Goal: Navigation & Orientation: Find specific page/section

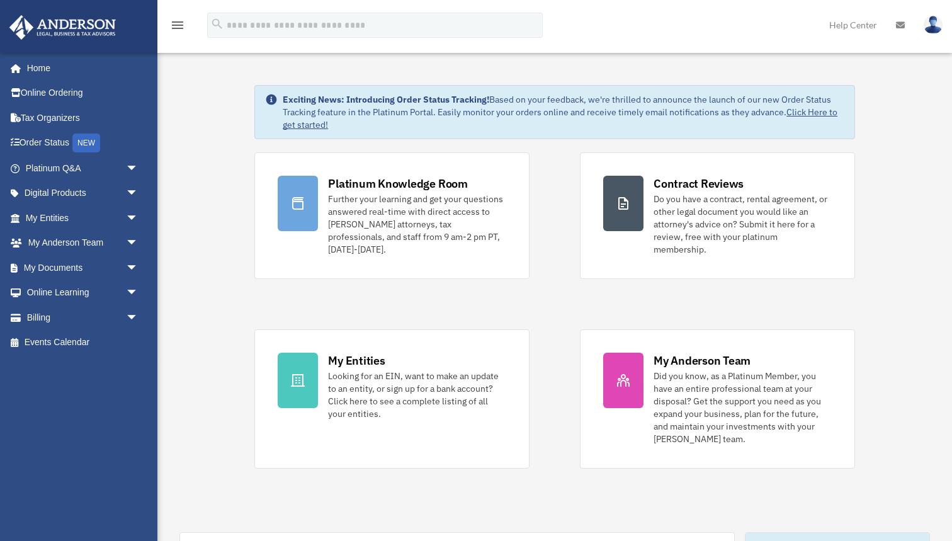
click at [899, 24] on icon at bounding box center [900, 25] width 9 height 9
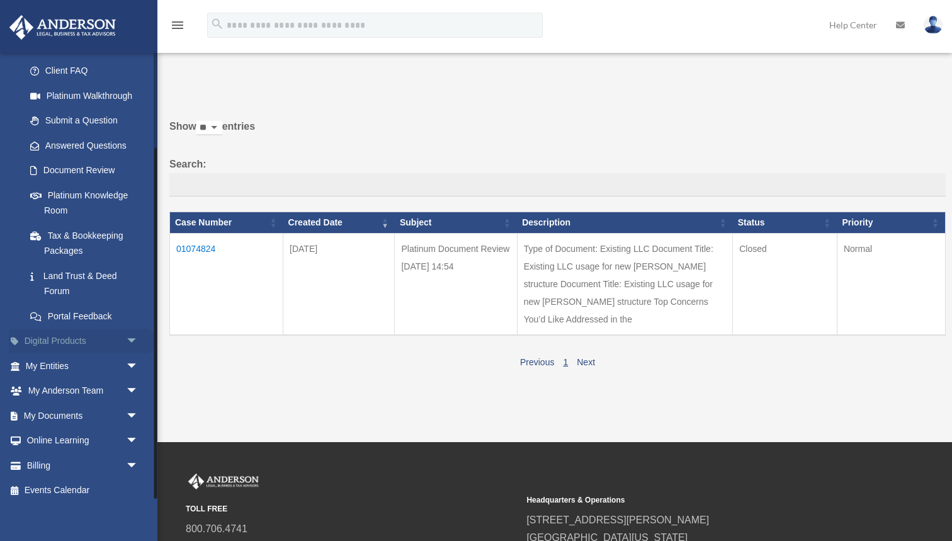
scroll to position [121, 0]
click at [129, 359] on span "arrow_drop_down" at bounding box center [138, 367] width 25 height 26
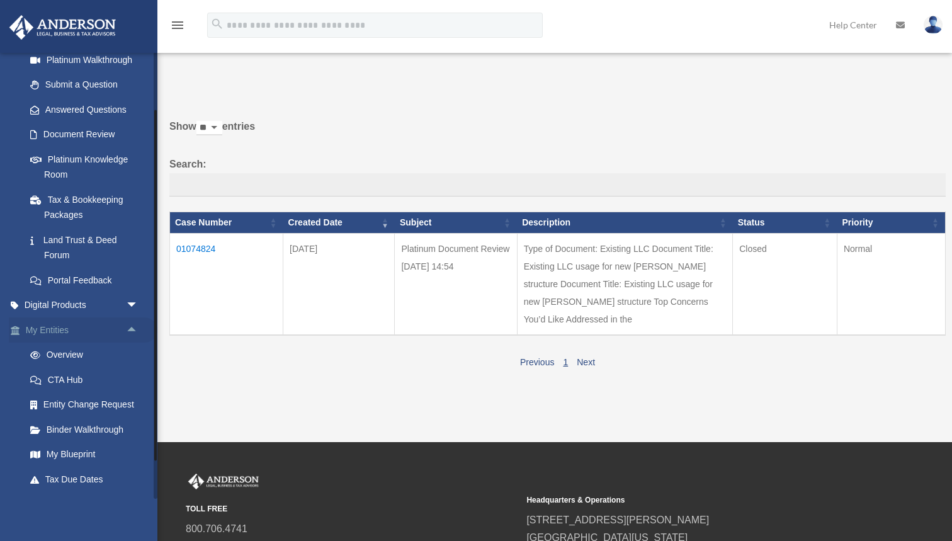
scroll to position [169, 0]
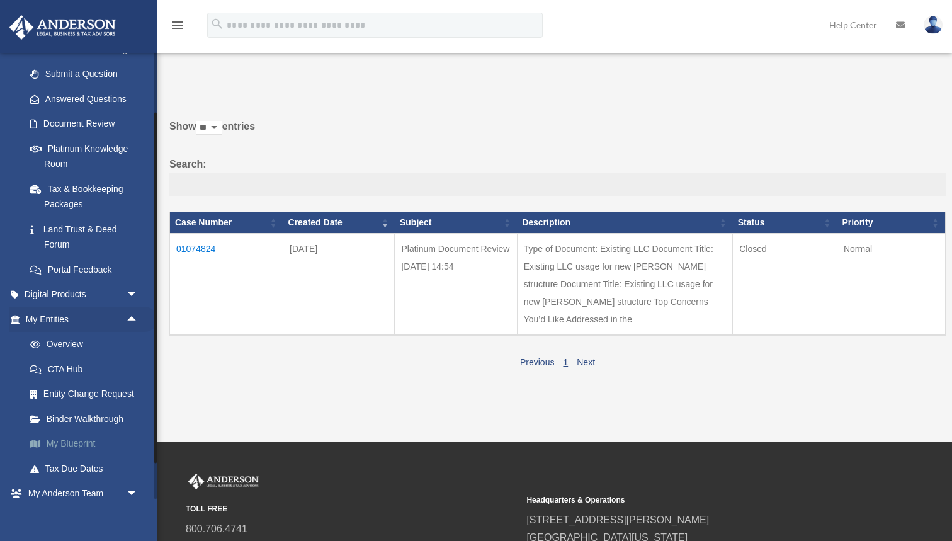
click at [77, 434] on link "My Blueprint" at bounding box center [88, 443] width 140 height 25
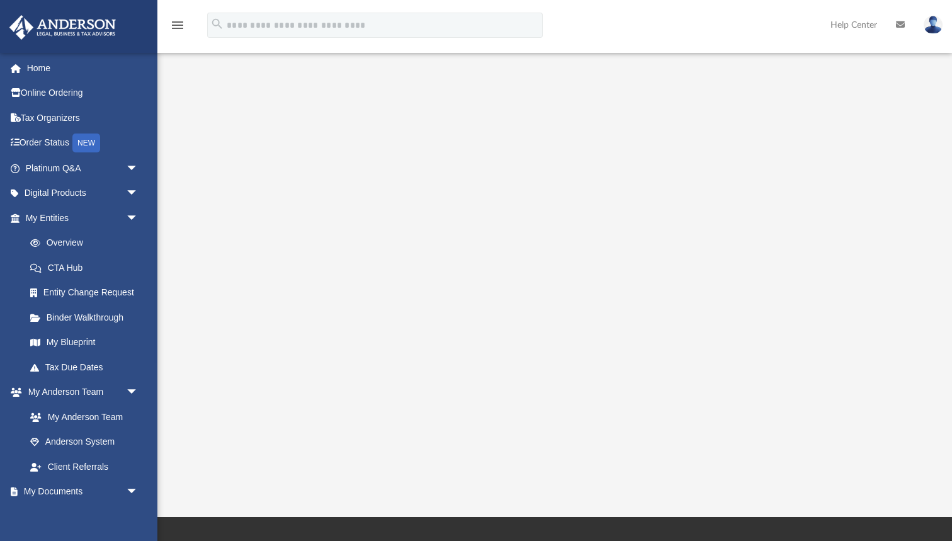
scroll to position [110, 0]
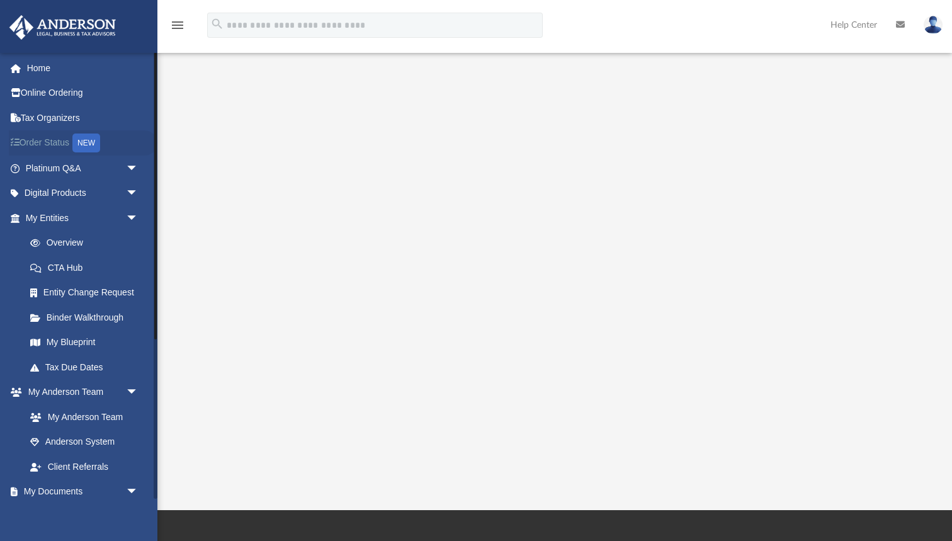
click at [59, 144] on link "Order Status NEW" at bounding box center [83, 143] width 149 height 26
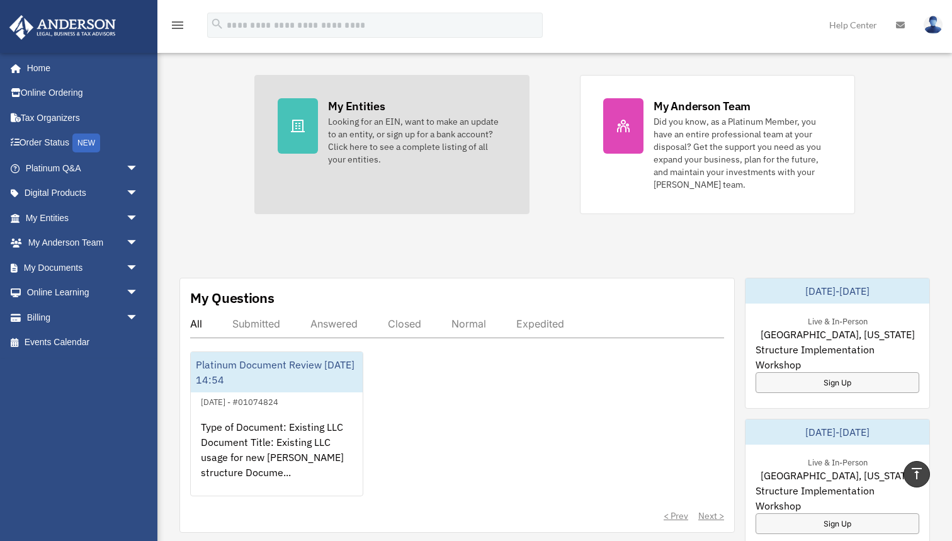
scroll to position [252, 0]
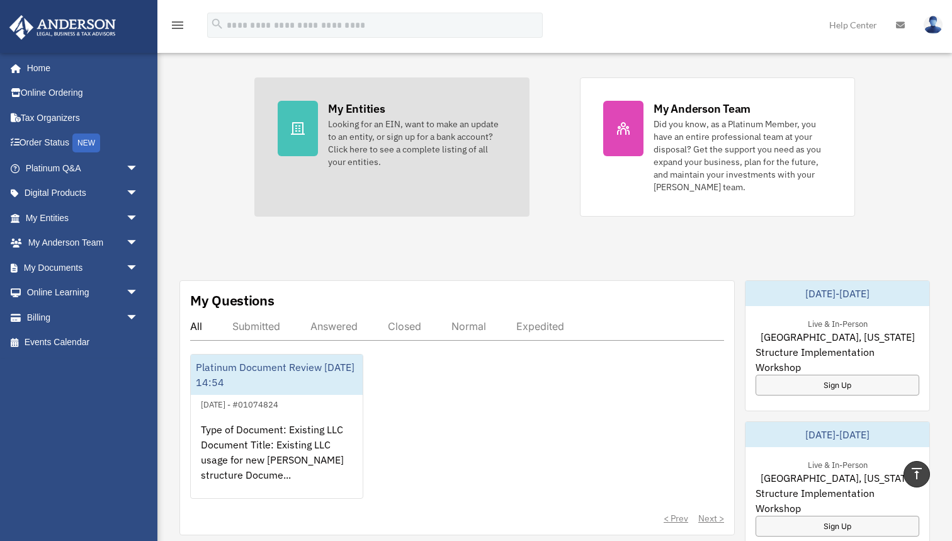
click at [370, 121] on div "Looking for an EIN, want to make an update to an entity, or sign up for a bank …" at bounding box center [417, 143] width 178 height 50
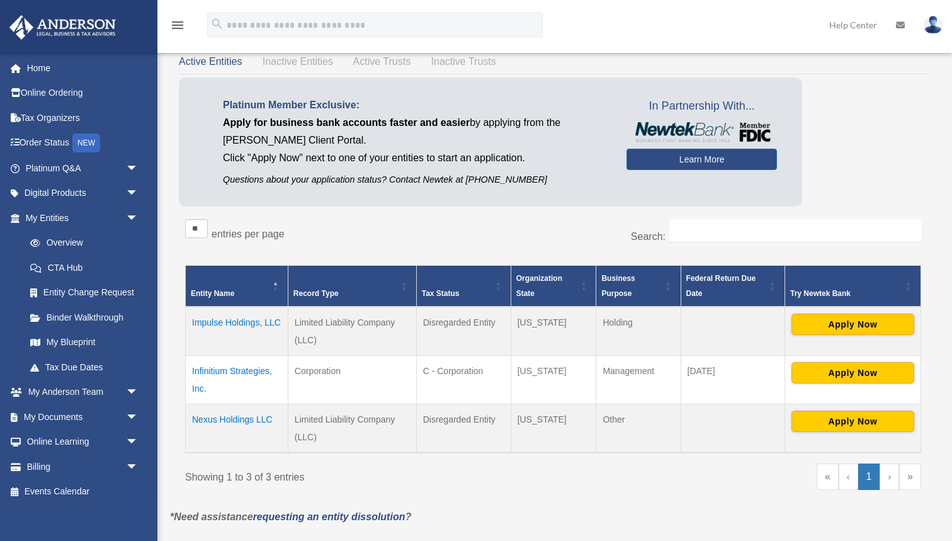
scroll to position [86, 0]
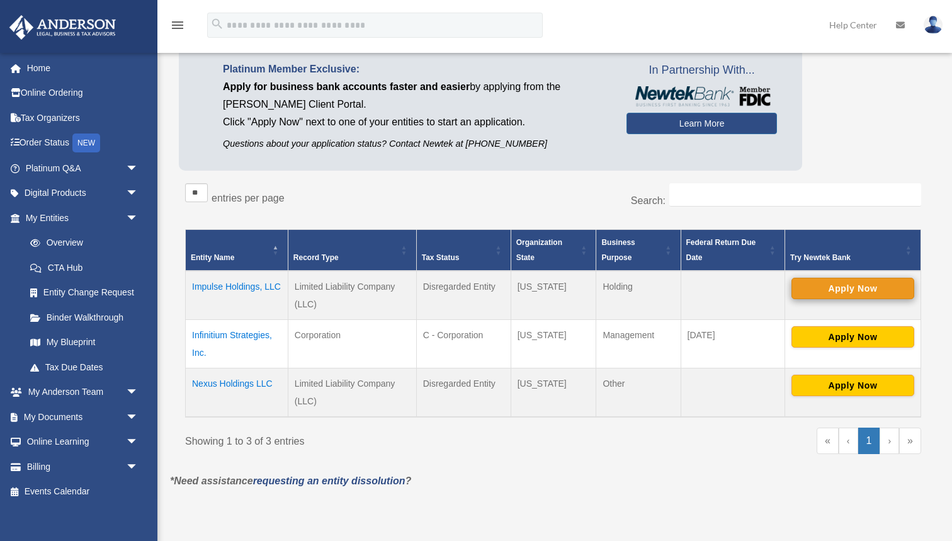
click at [845, 293] on button "Apply Now" at bounding box center [852, 288] width 123 height 21
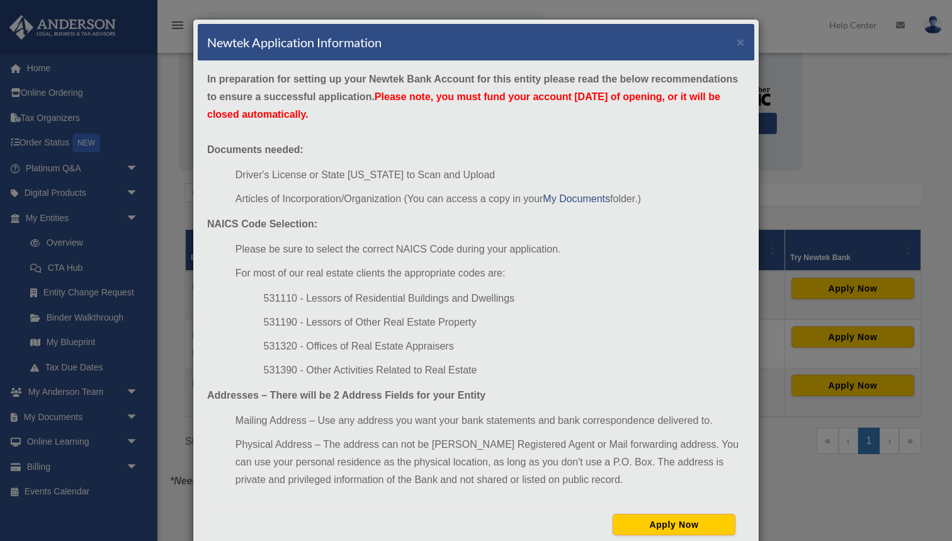
scroll to position [0, 0]
click at [742, 42] on button "×" at bounding box center [740, 41] width 8 height 13
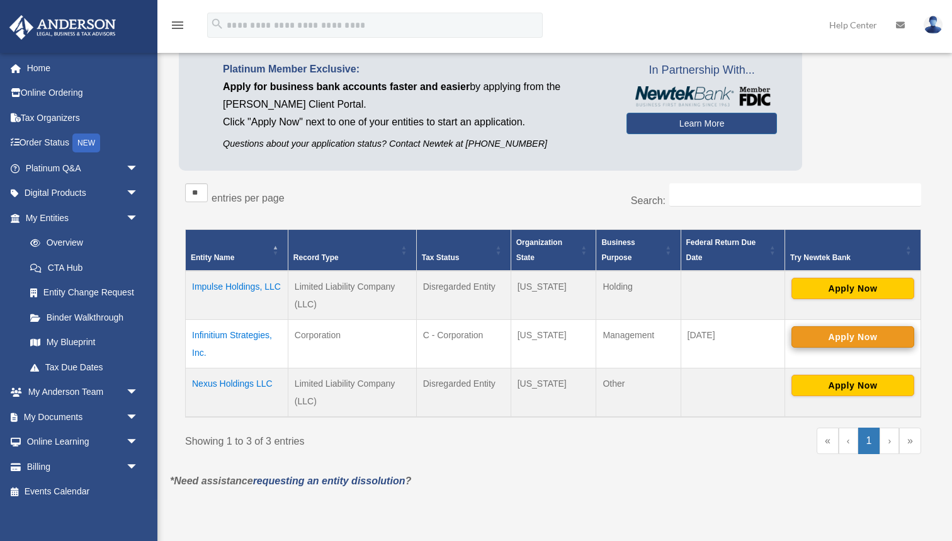
click at [824, 341] on button "Apply Now" at bounding box center [852, 336] width 123 height 21
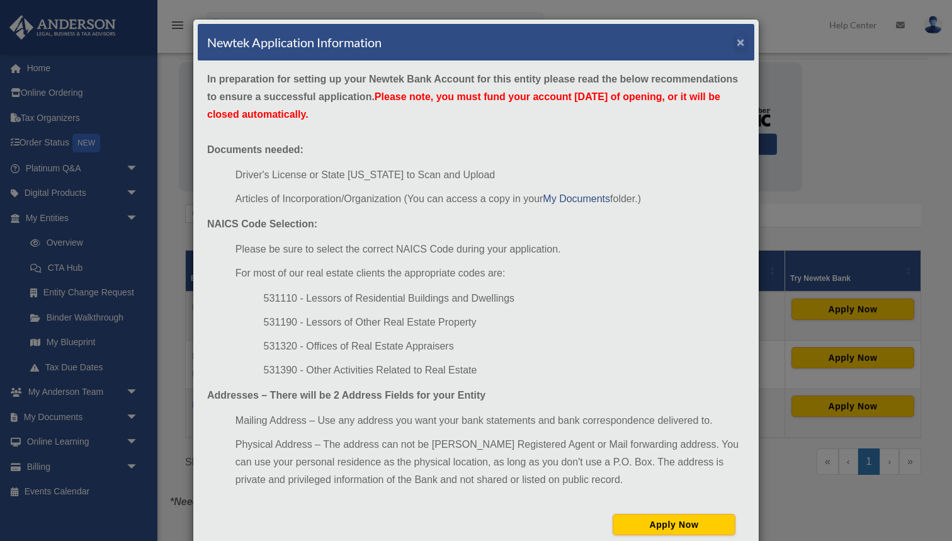
click at [742, 43] on button "×" at bounding box center [740, 41] width 8 height 13
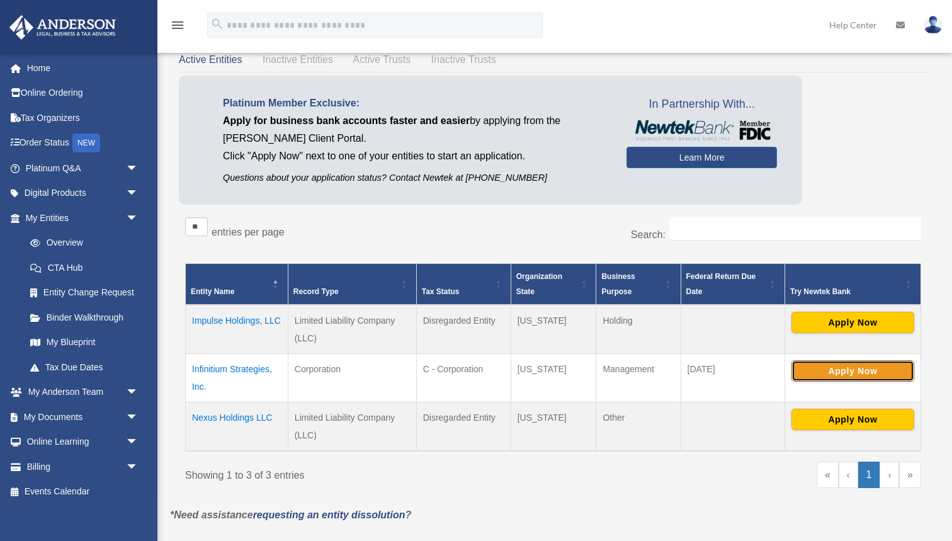
scroll to position [50, 0]
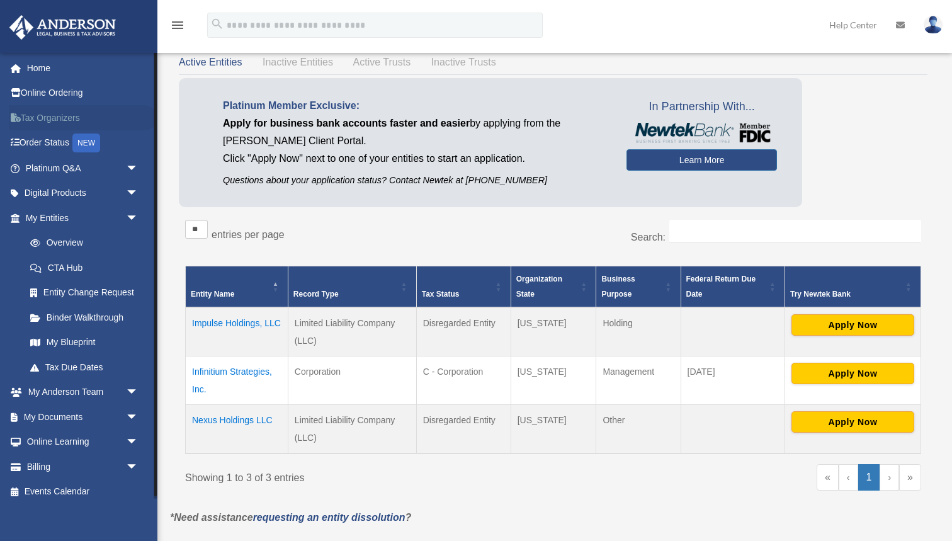
click at [51, 118] on link "Tax Organizers" at bounding box center [83, 117] width 149 height 25
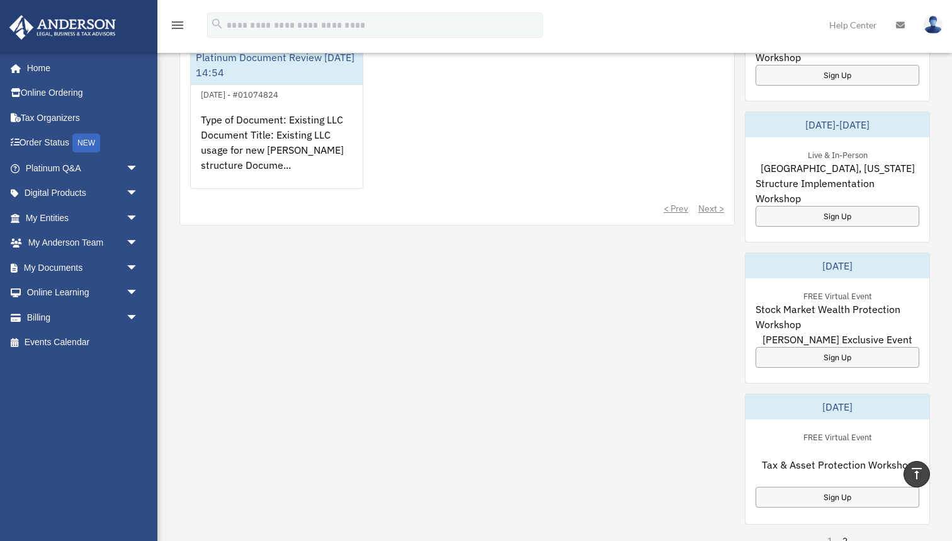
scroll to position [554, 0]
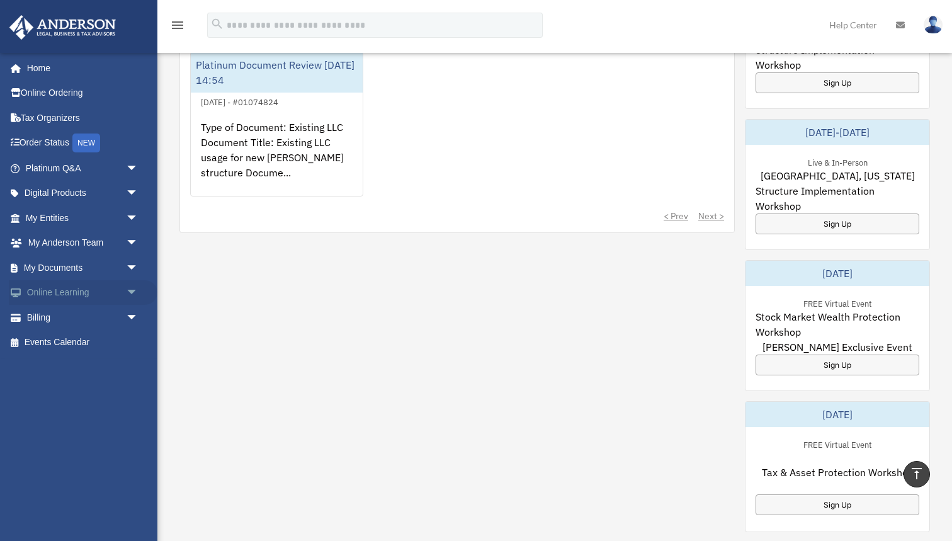
click at [86, 286] on link "Online Learning arrow_drop_down" at bounding box center [83, 292] width 149 height 25
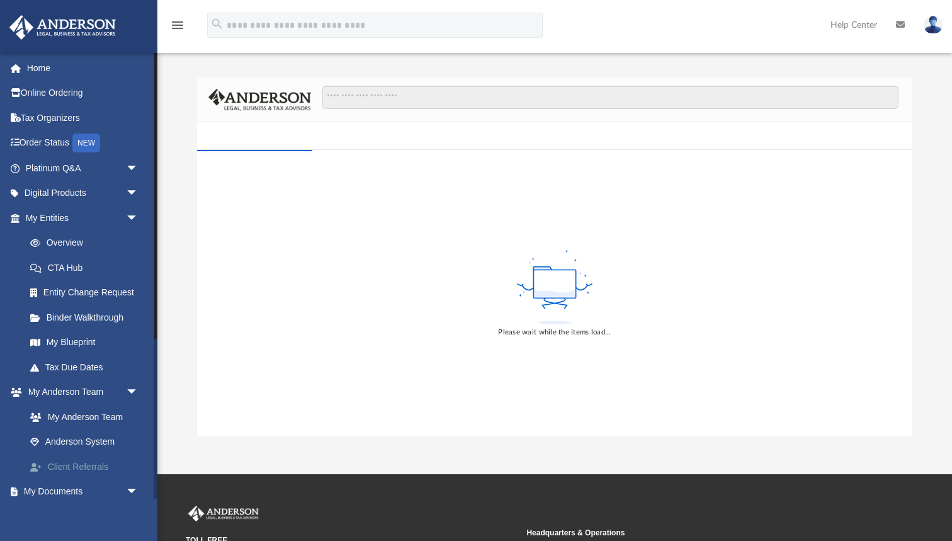
click at [84, 461] on link "Client Referrals" at bounding box center [88, 466] width 140 height 25
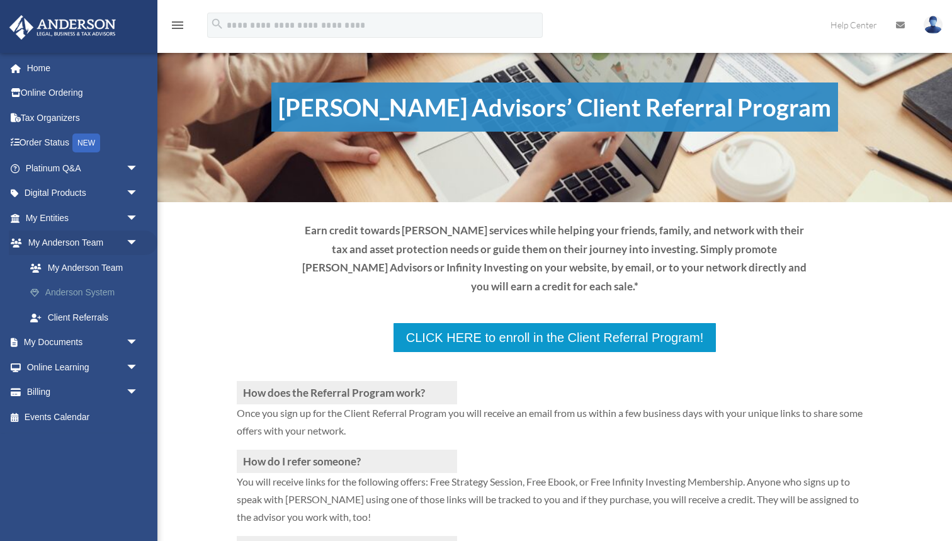
click at [82, 289] on link "Anderson System" at bounding box center [88, 292] width 140 height 25
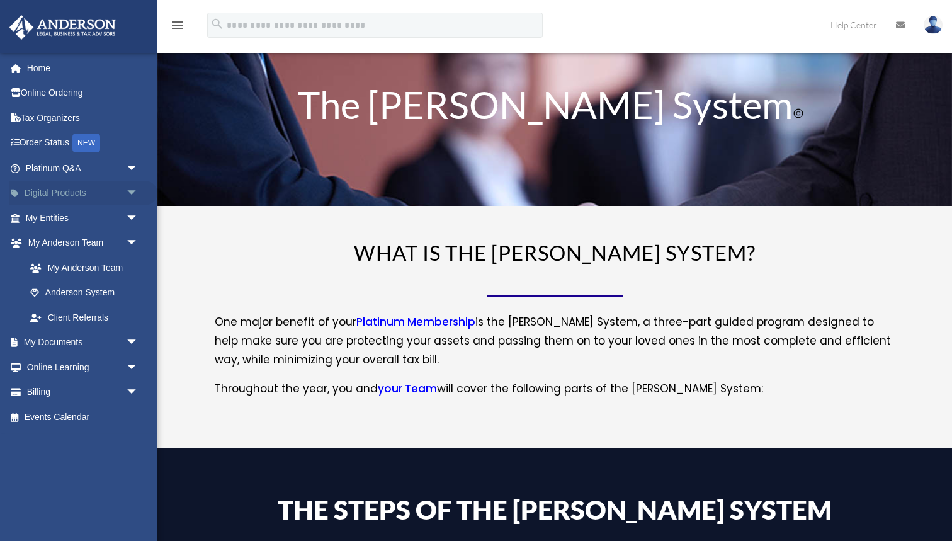
click at [69, 193] on link "Digital Products arrow_drop_down" at bounding box center [83, 193] width 149 height 25
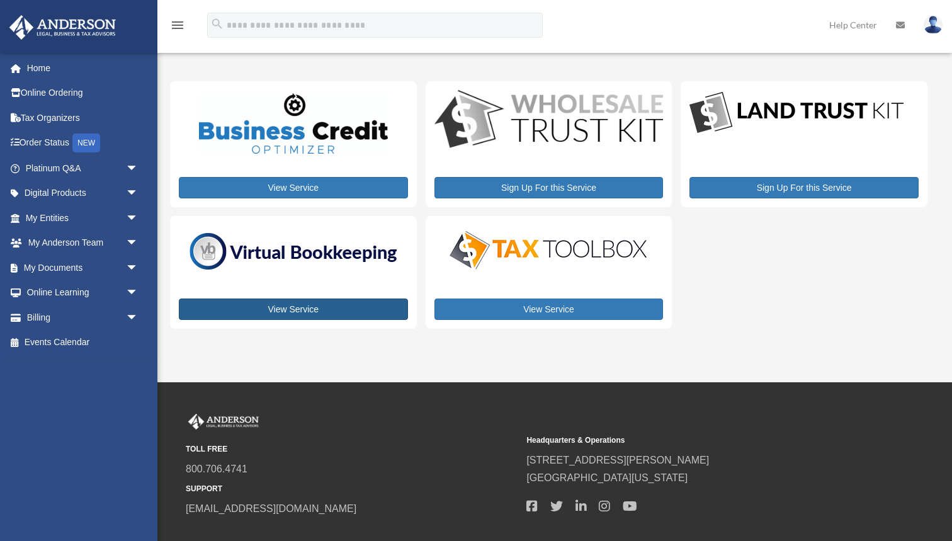
click at [299, 310] on link "View Service" at bounding box center [293, 308] width 229 height 21
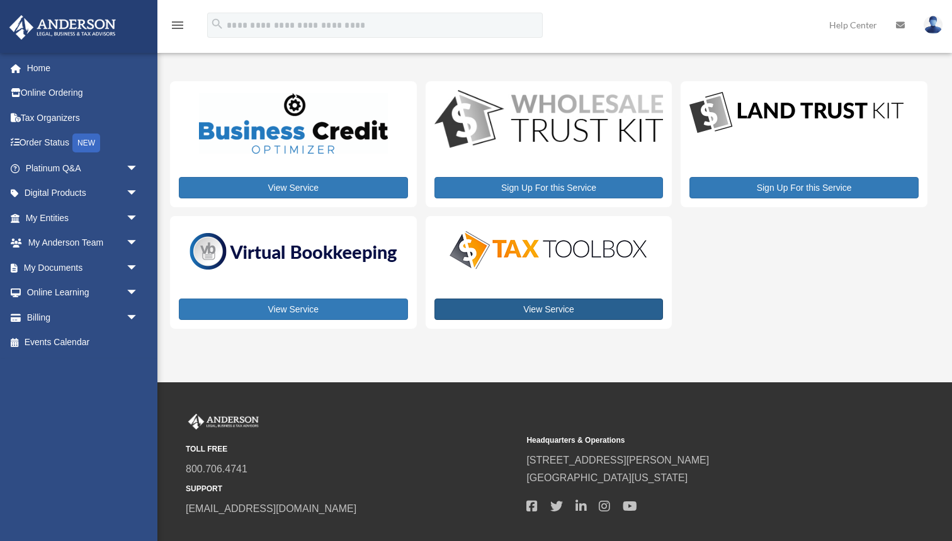
click at [561, 310] on link "View Service" at bounding box center [548, 308] width 229 height 21
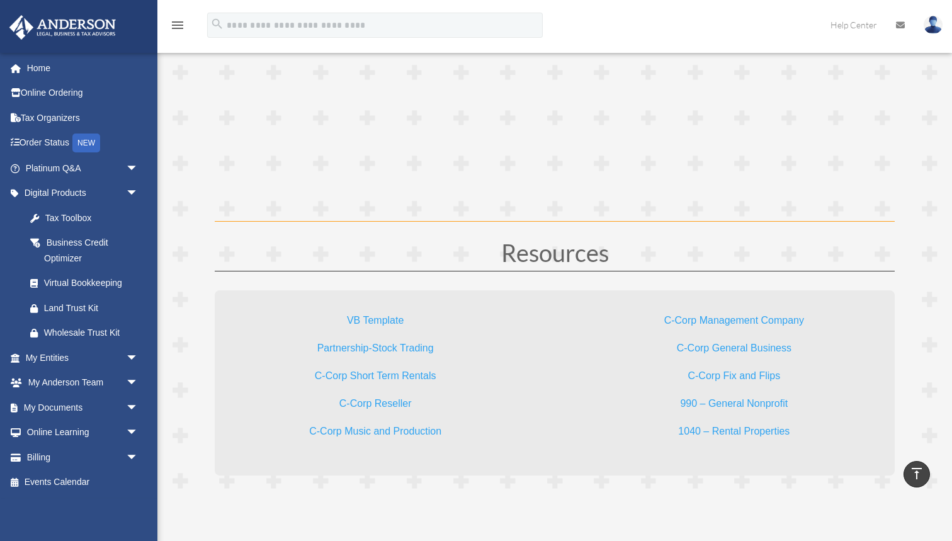
scroll to position [3589, 0]
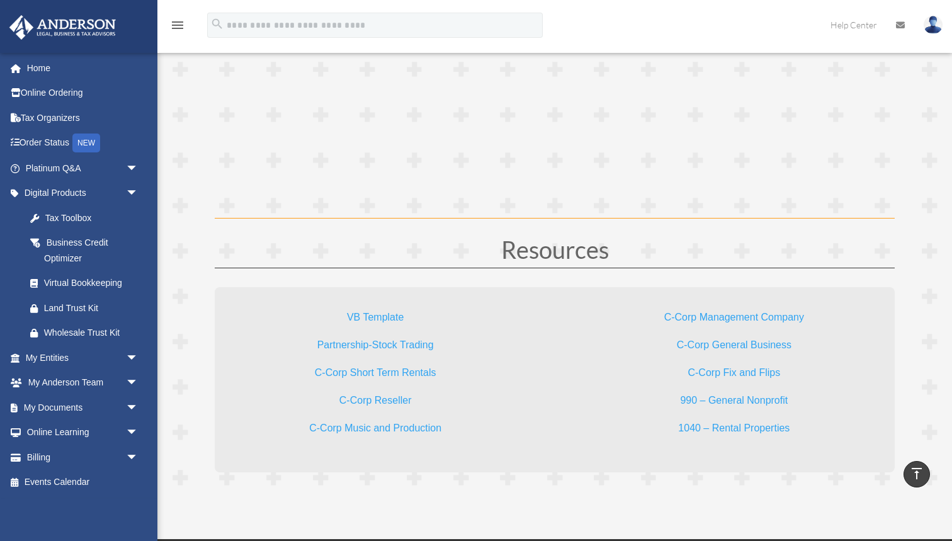
click at [687, 313] on link "C-Corp Management Company" at bounding box center [734, 320] width 140 height 17
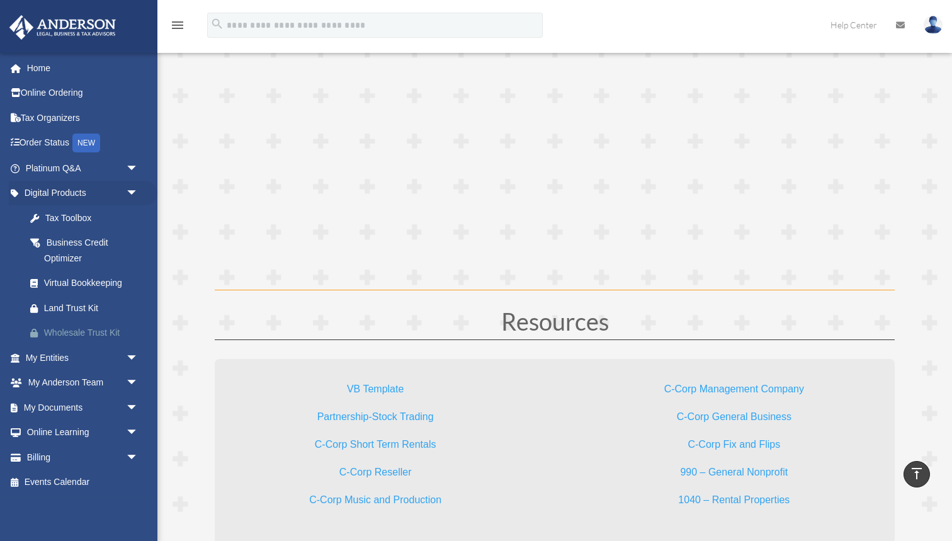
scroll to position [3521, 0]
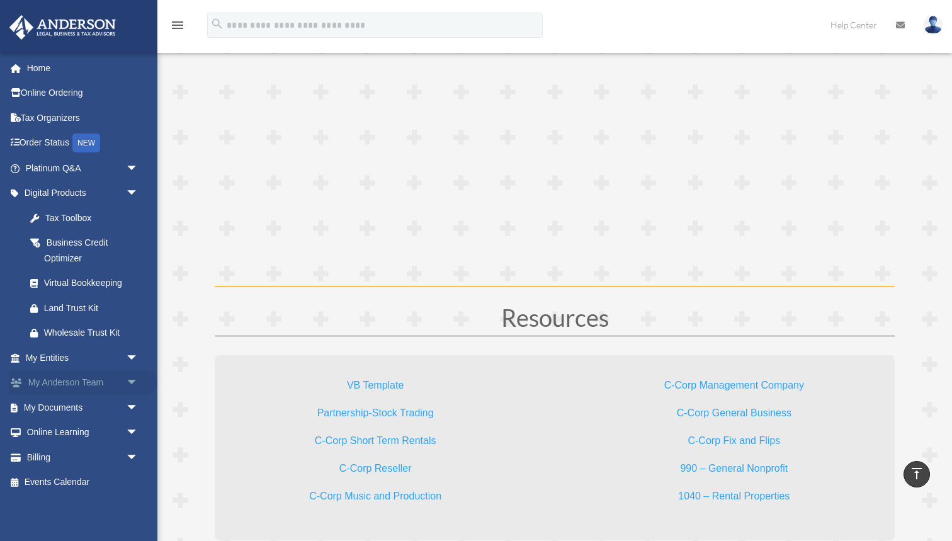
click at [76, 375] on link "My Anderson Team arrow_drop_down" at bounding box center [83, 382] width 149 height 25
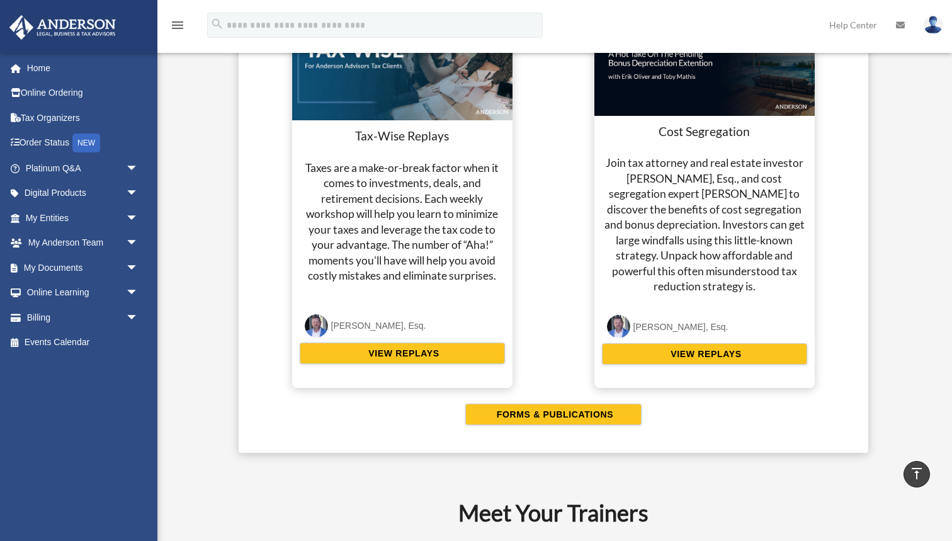
scroll to position [2368, 0]
